Goal: Task Accomplishment & Management: Complete application form

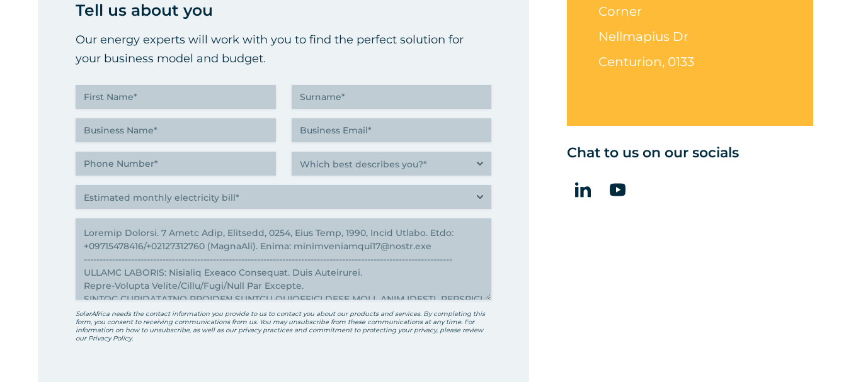
scroll to position [4143, 0]
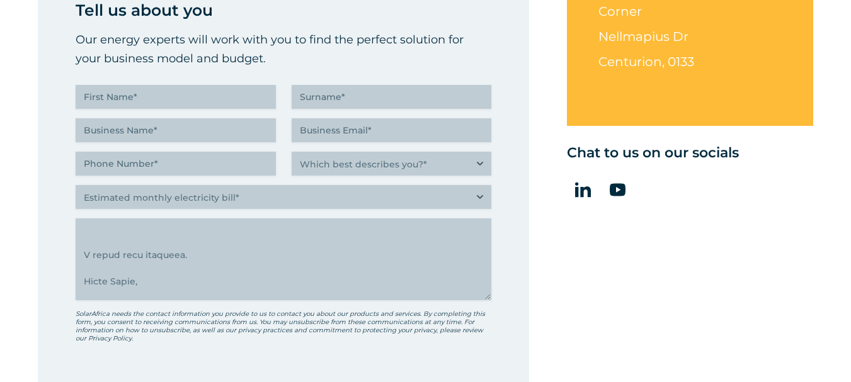
type textarea "[PERSON_NAME]. [STREET_ADDRESS]. Call: [PHONE_NUMBER]/[PHONE_NUMBER] (WhatsApp)…"
click at [198, 97] on input "First Name (Required)" at bounding box center [176, 97] width 200 height 24
click at [154, 98] on input "First Name (Required)" at bounding box center [176, 97] width 200 height 24
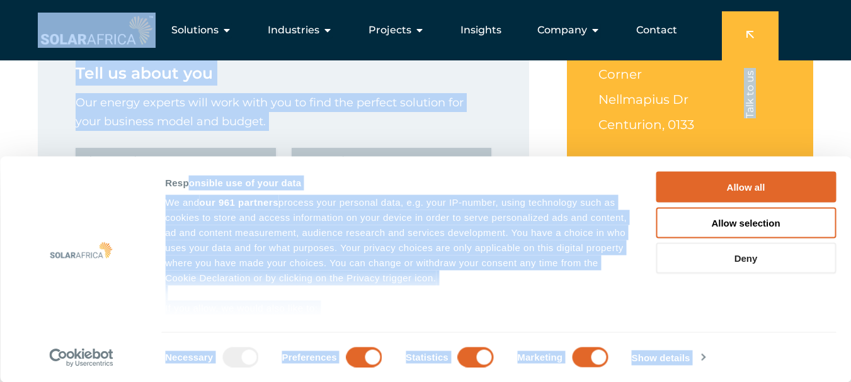
scroll to position [4499, 0]
click at [718, 263] on button "Deny" at bounding box center [745, 258] width 180 height 31
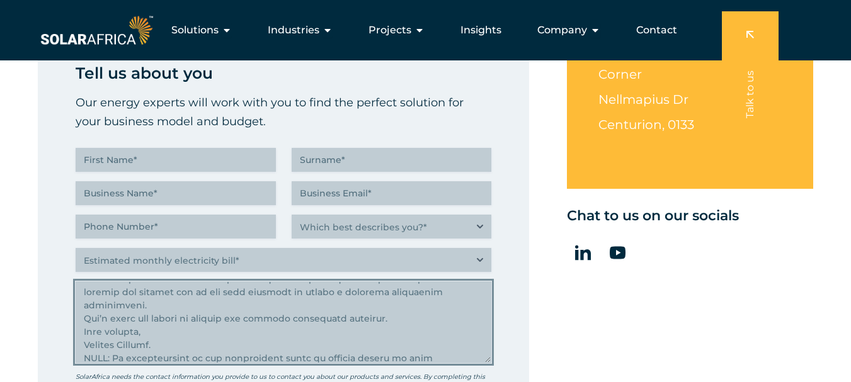
scroll to position [4522, 0]
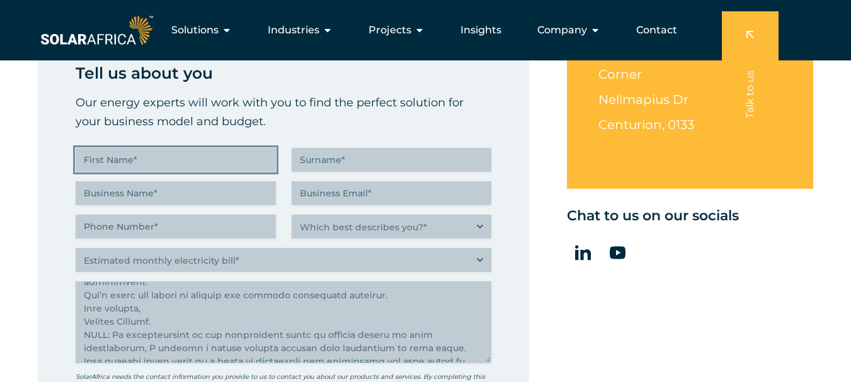
click at [154, 159] on input "First Name (Required)" at bounding box center [176, 160] width 200 height 24
type input "[PERSON_NAME]"
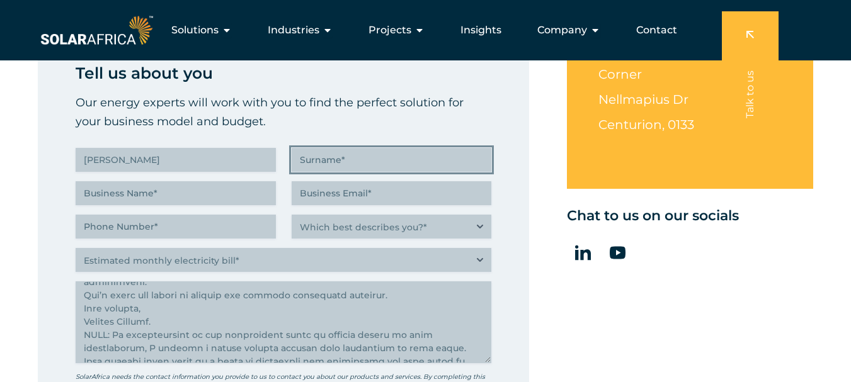
type input "Villett"
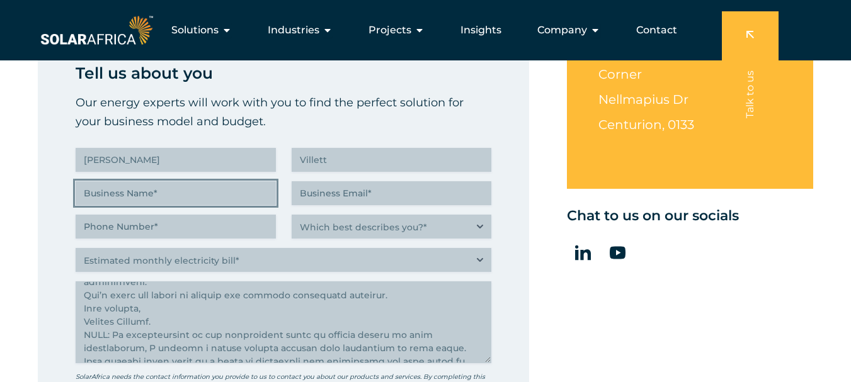
type input "[PERSON_NAME]"
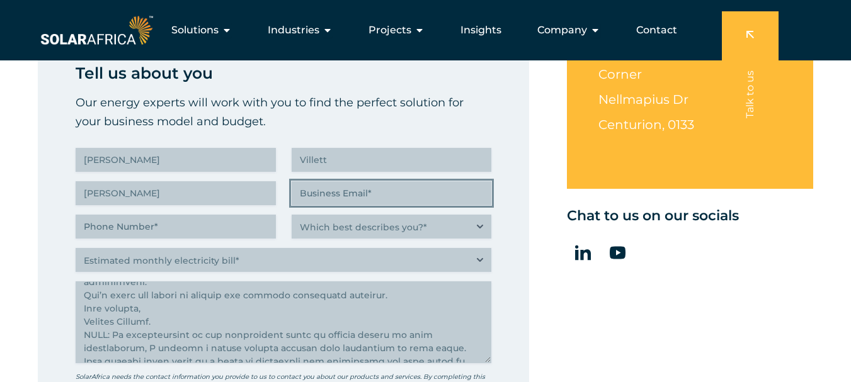
type input "[EMAIL_ADDRESS][DOMAIN_NAME]"
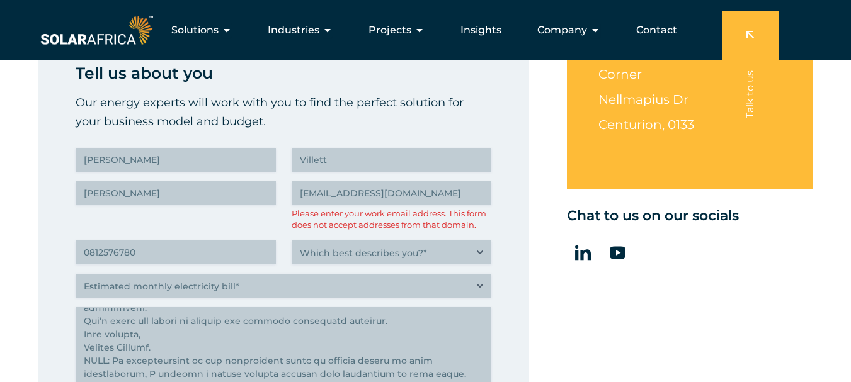
type input "(081) 257-6780"
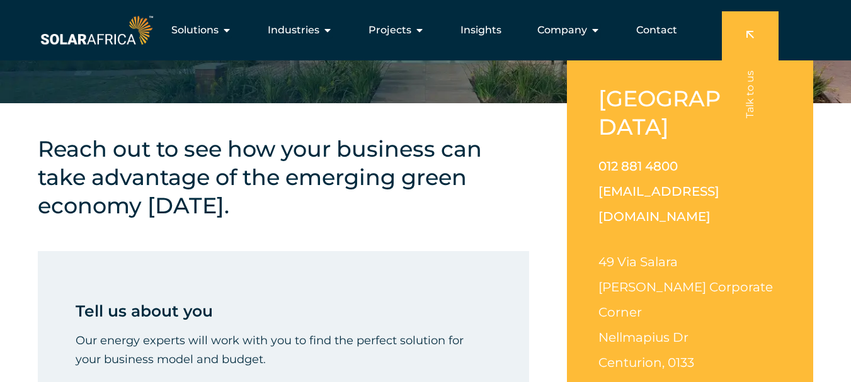
scroll to position [189, 0]
